Goal: Find specific page/section: Find specific page/section

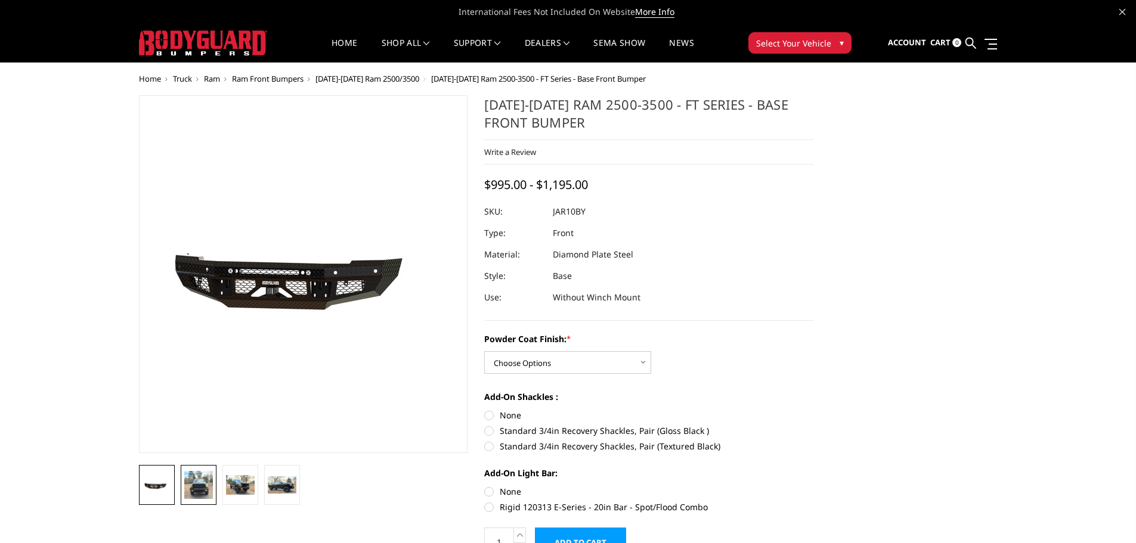
click at [207, 487] on img at bounding box center [198, 485] width 29 height 28
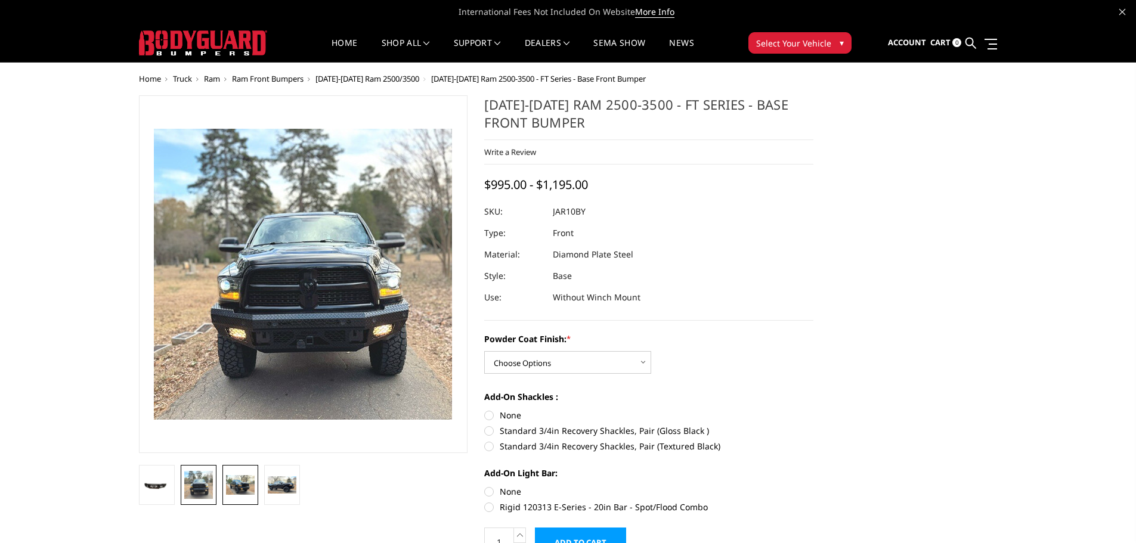
click at [247, 484] on img at bounding box center [240, 485] width 29 height 20
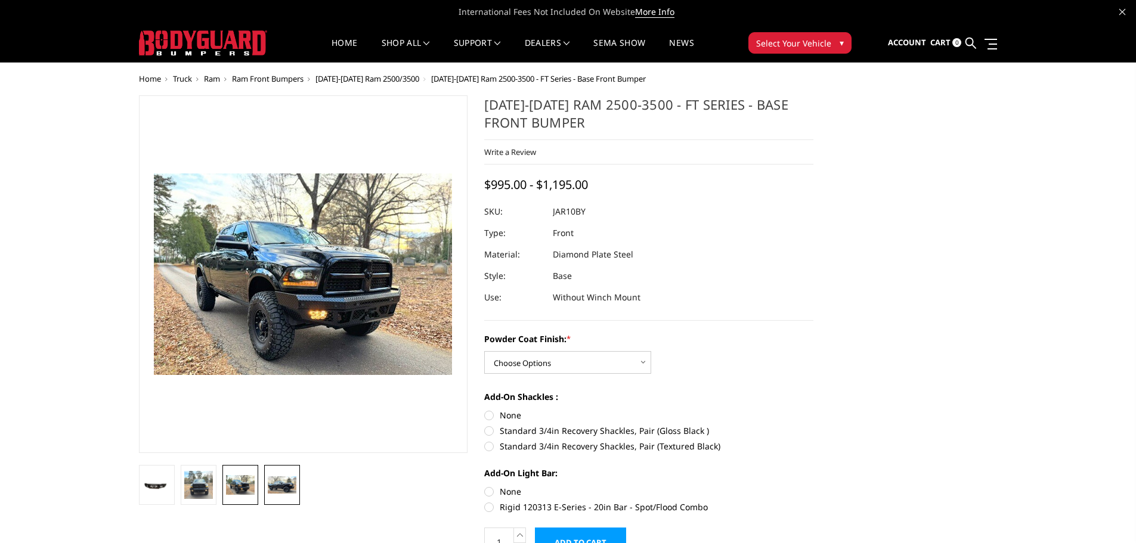
click at [276, 484] on img at bounding box center [282, 485] width 29 height 18
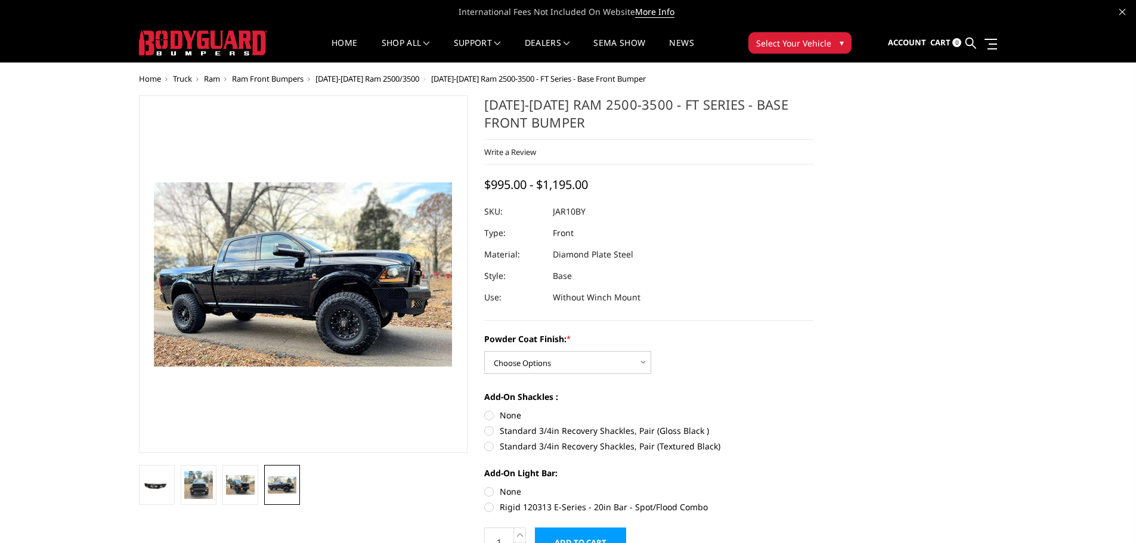
click at [367, 77] on span "[DATE]-[DATE] Ram 2500/3500" at bounding box center [367, 78] width 104 height 11
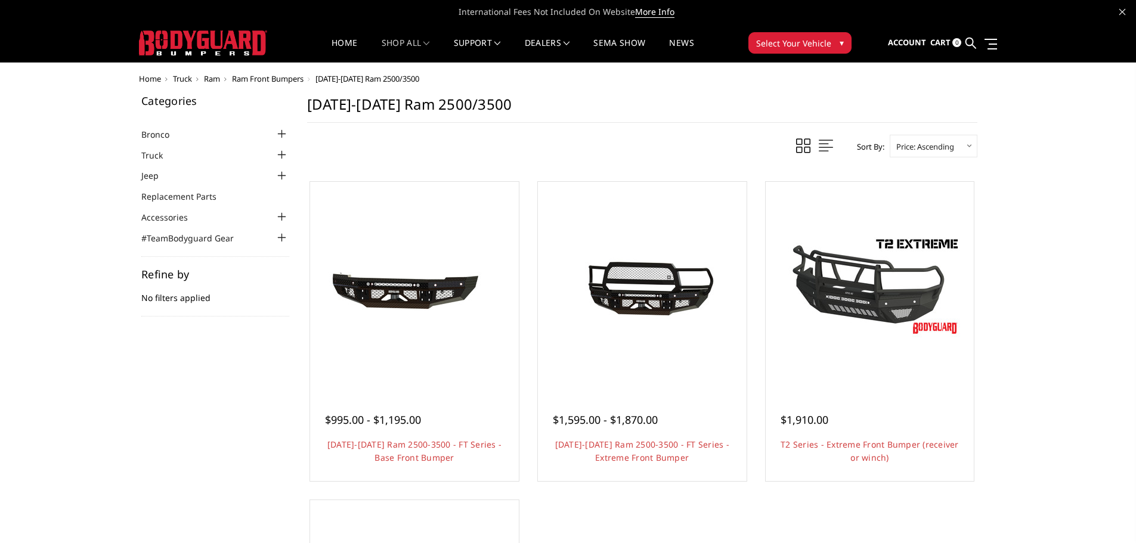
click at [776, 44] on span "Select Your Vehicle" at bounding box center [793, 43] width 75 height 13
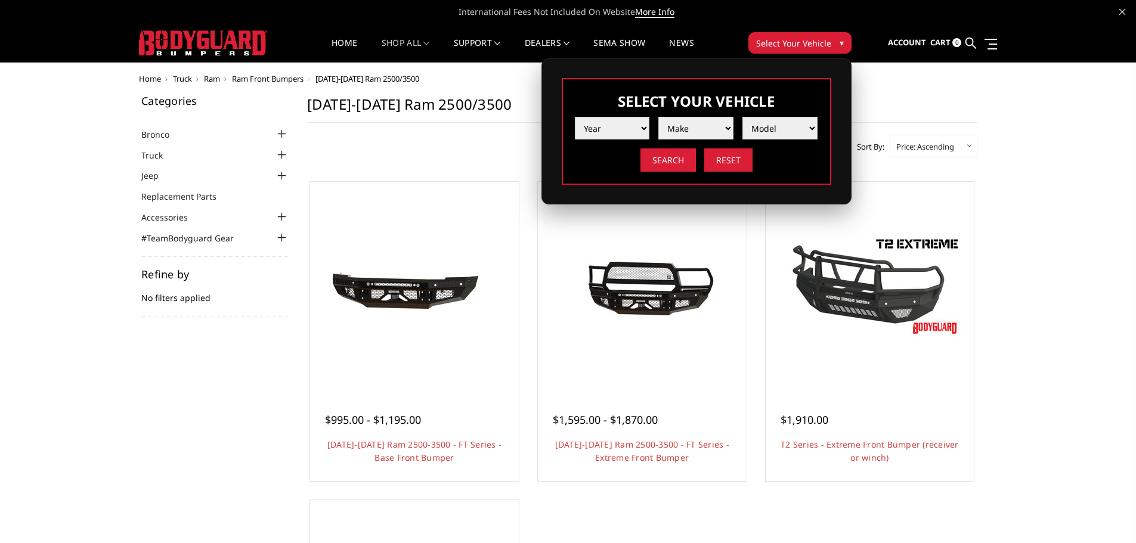
click at [613, 125] on select "Year [DATE] 2024 2023 2022 2021 2020 2019 2018 2017 2016 2015 2014 2013 2012 20…" at bounding box center [612, 128] width 75 height 23
select select "yr_2012"
click at [575, 117] on select "Year [DATE] 2024 2023 2022 2021 2020 2019 2018 2017 2016 2015 2014 2013 2012 20…" at bounding box center [612, 128] width 75 height 23
click at [698, 127] on img at bounding box center [696, 128] width 18 height 18
click at [708, 125] on select "Make Chevrolet Ford GMC Ram Toyota" at bounding box center [695, 128] width 75 height 23
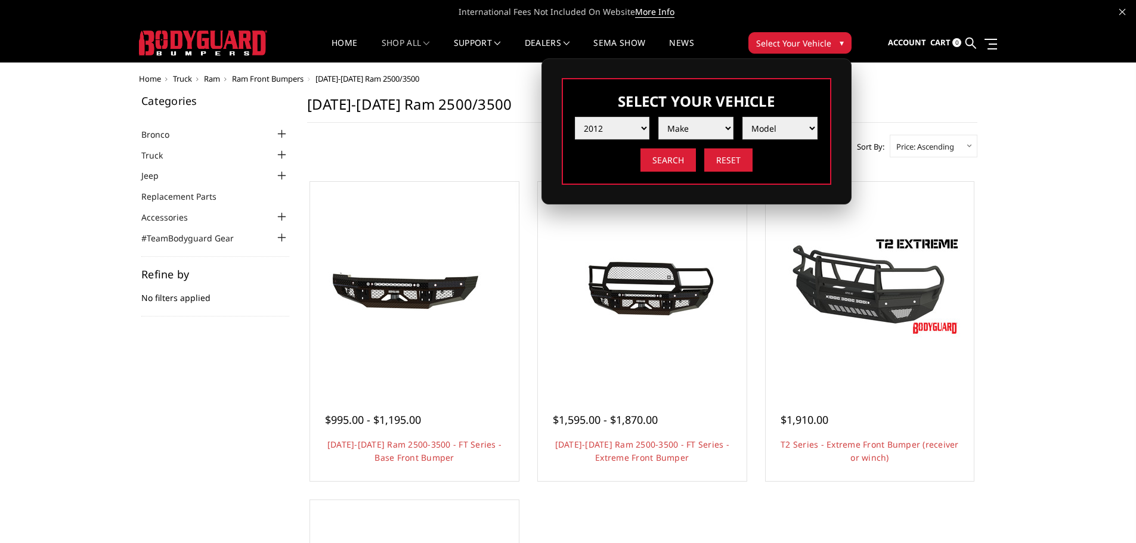
select select "mk_ram"
click at [658, 117] on select "Make Chevrolet Ford GMC Ram Toyota" at bounding box center [695, 128] width 75 height 23
click at [774, 131] on select "Model 1500 5-Lug 2500 / 3500 4500 / 5500" at bounding box center [779, 128] width 75 height 23
select select "md_2500-3500"
click at [742, 117] on select "Model 1500 5-Lug 2500 / 3500 4500 / 5500" at bounding box center [779, 128] width 75 height 23
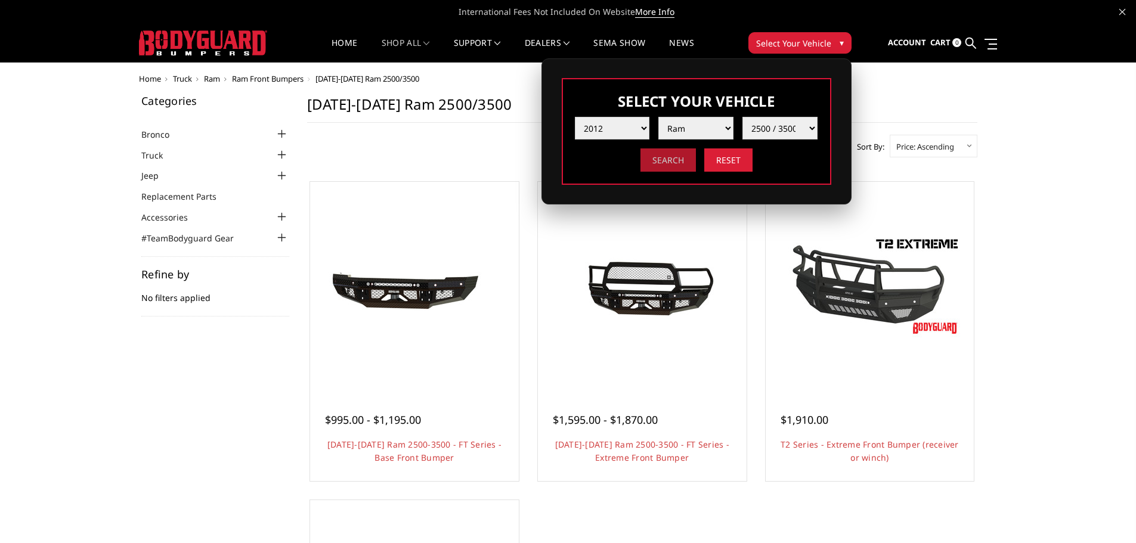
click at [667, 160] on input "Search" at bounding box center [667, 159] width 55 height 23
